Goal: Task Accomplishment & Management: Complete application form

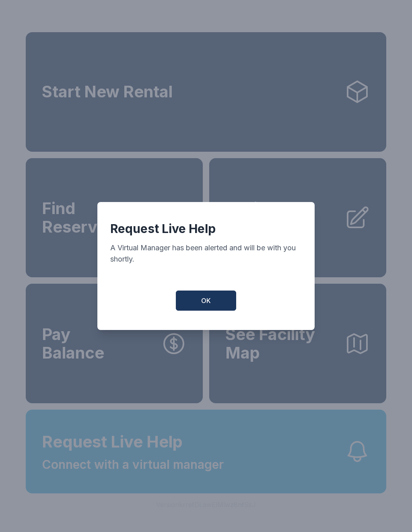
click at [212, 298] on button "OK" at bounding box center [206, 301] width 60 height 20
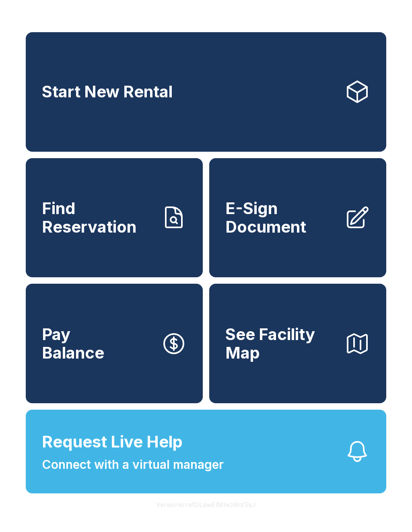
click at [319, 224] on span "E-Sign Document" at bounding box center [282, 217] width 113 height 37
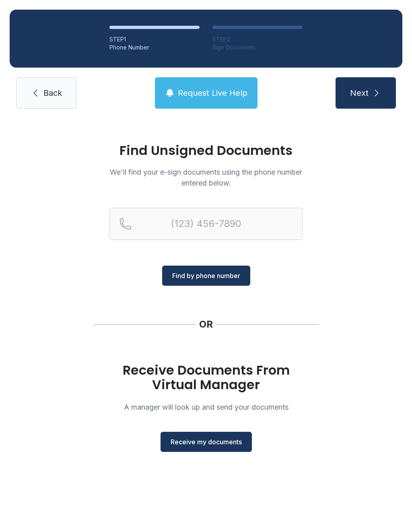
click at [203, 438] on span "Receive my documents" at bounding box center [206, 442] width 71 height 10
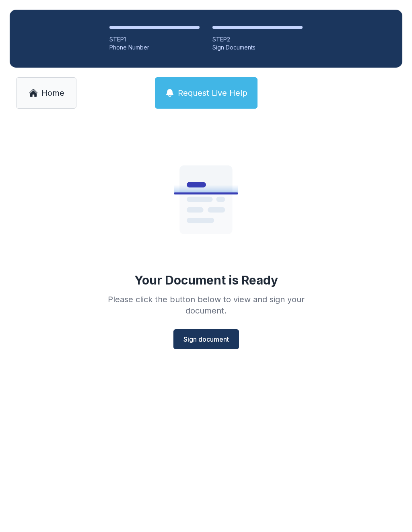
click at [203, 342] on span "Sign document" at bounding box center [207, 340] width 46 height 10
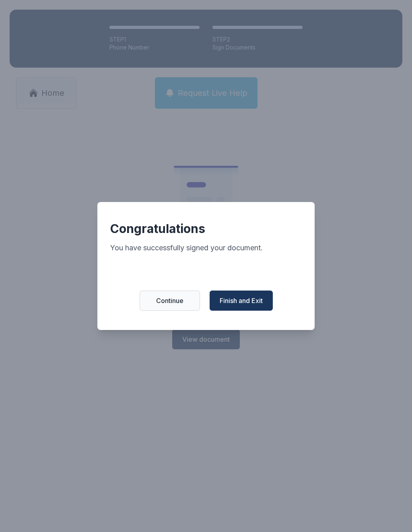
click at [237, 311] on button "Finish and Exit" at bounding box center [241, 301] width 63 height 20
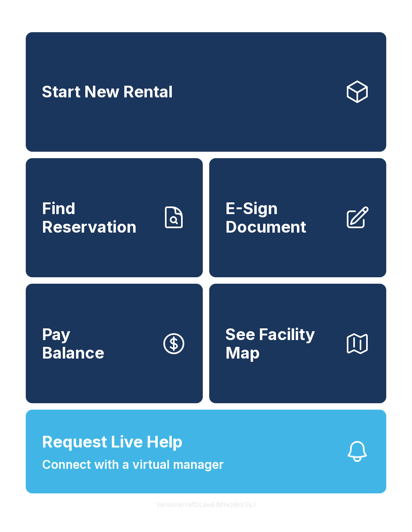
click at [360, 465] on icon "button" at bounding box center [358, 452] width 26 height 26
